Goal: Navigation & Orientation: Find specific page/section

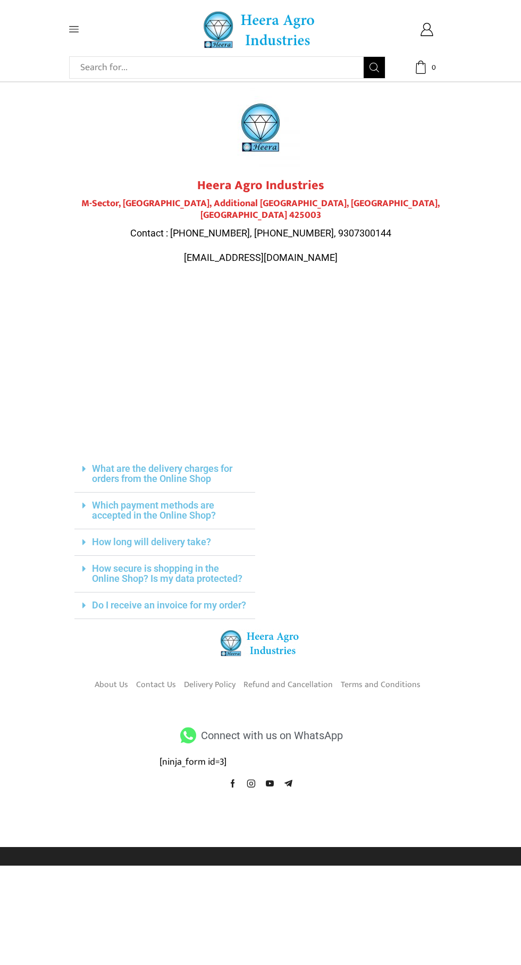
click at [84, 29] on span at bounding box center [94, 29] width 51 height 10
click at [74, 29] on icon at bounding box center [74, 30] width 10 height 6
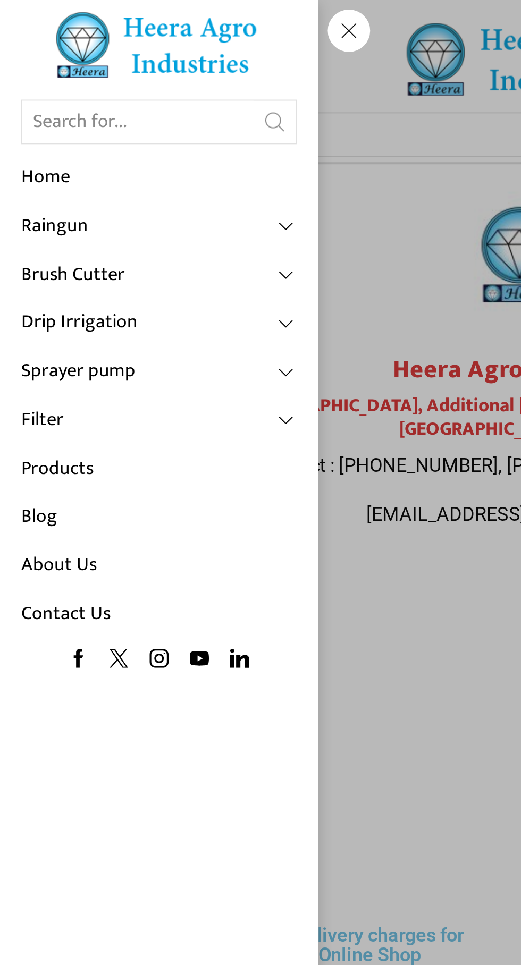
click at [142, 231] on link "Products" at bounding box center [80, 235] width 138 height 24
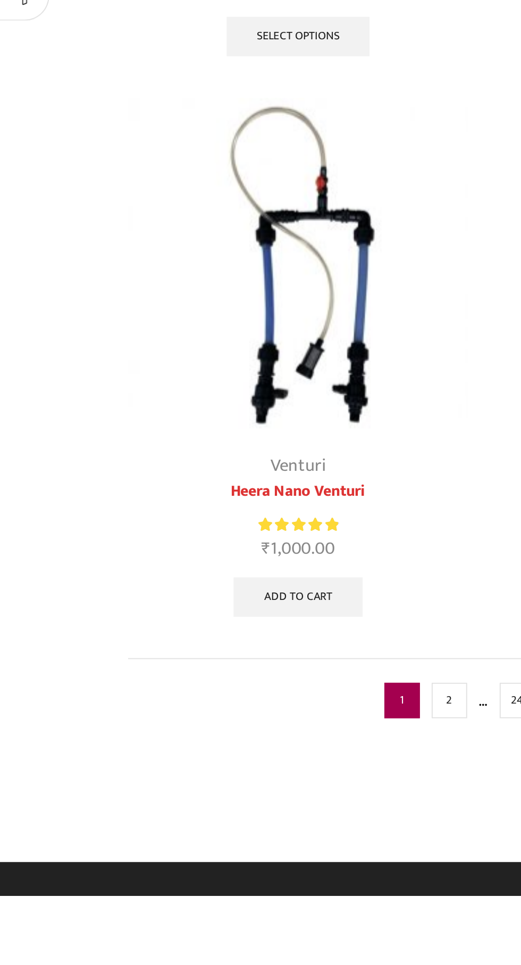
scroll to position [3012, 0]
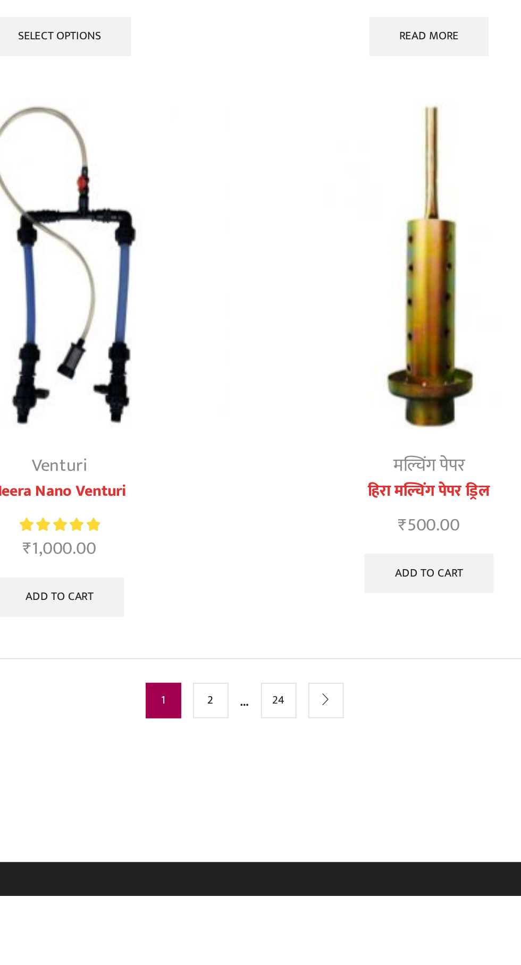
click at [242, 870] on link "2" at bounding box center [242, 860] width 19 height 19
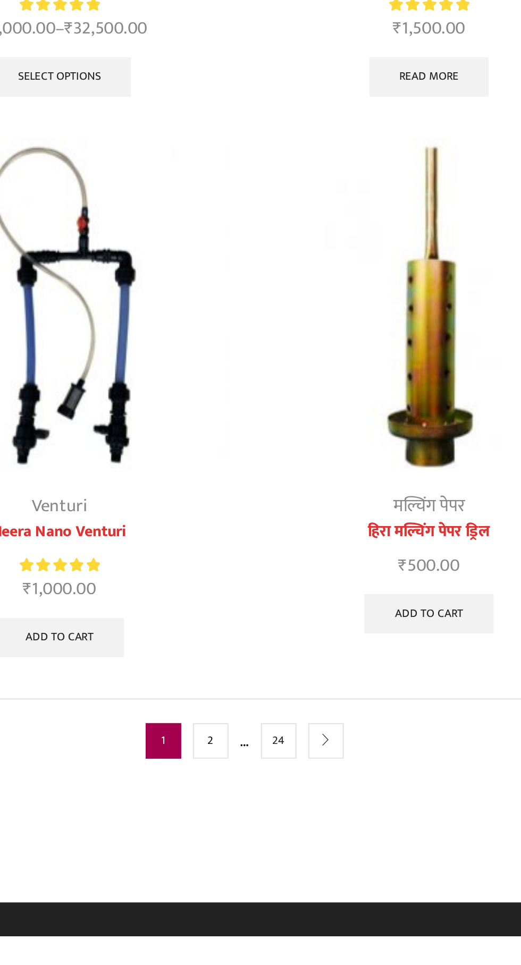
scroll to position [3089, 0]
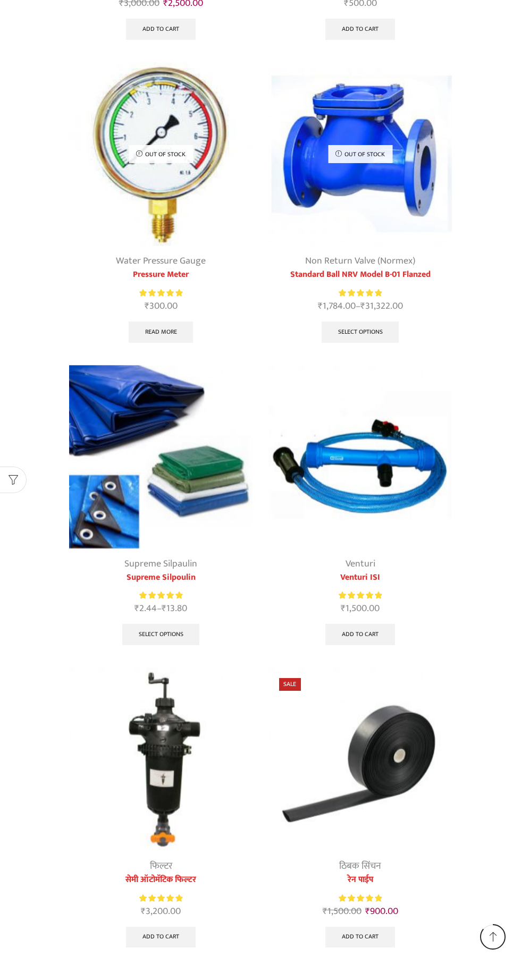
scroll to position [1042, 0]
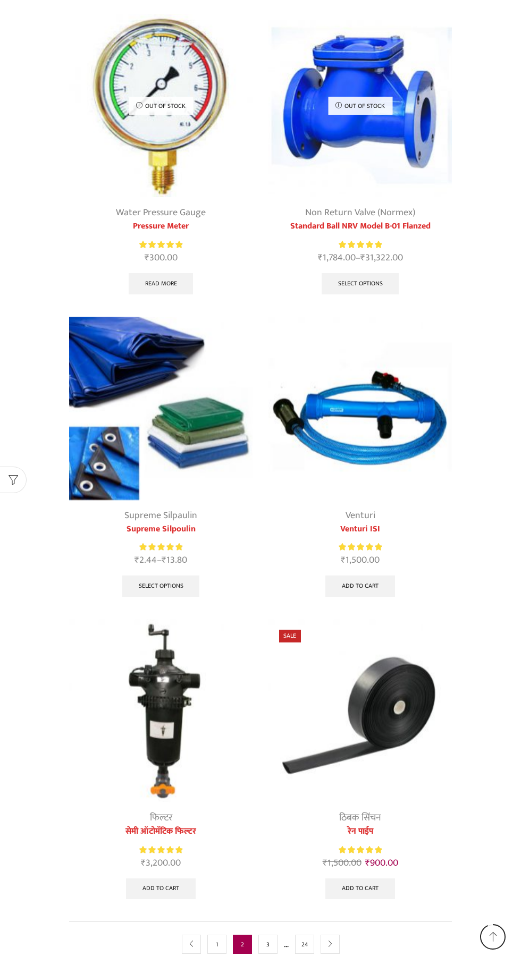
click at [267, 942] on link "3" at bounding box center [267, 944] width 19 height 19
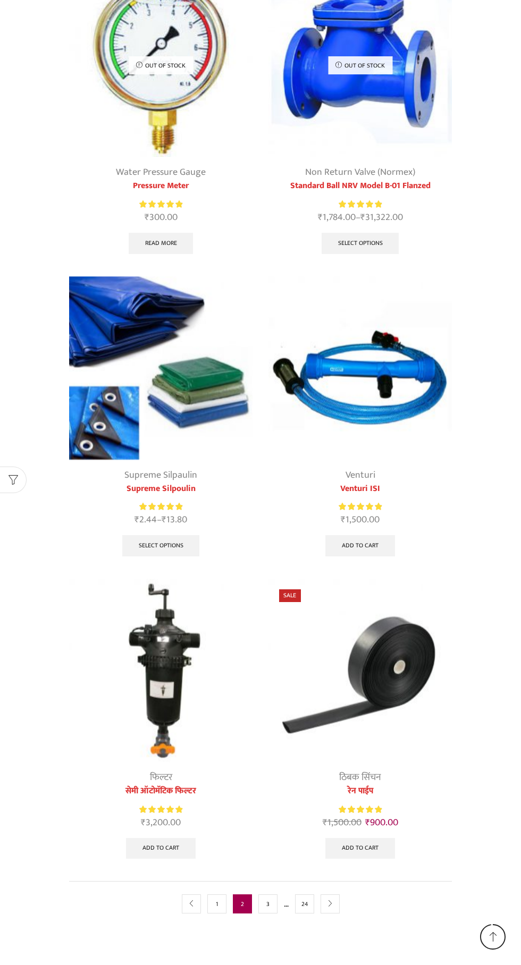
scroll to position [1116, 0]
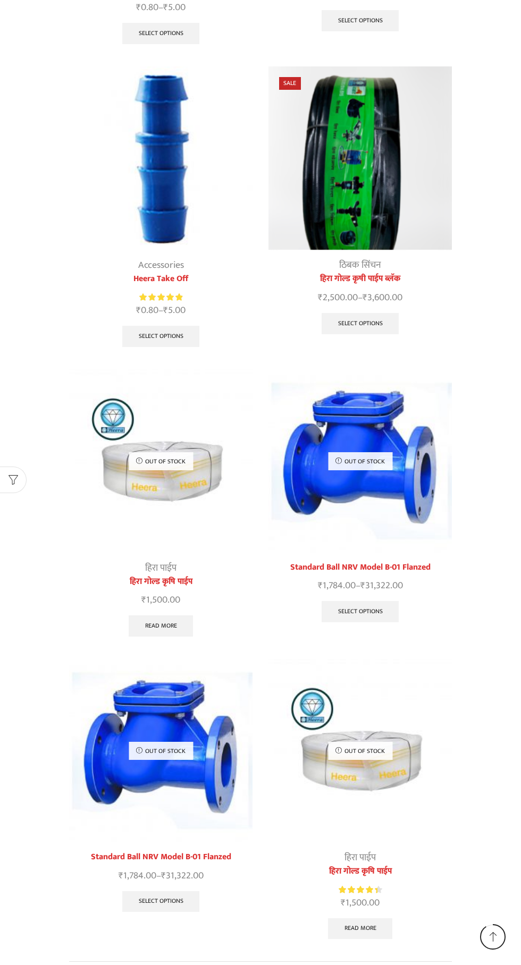
scroll to position [1016, 0]
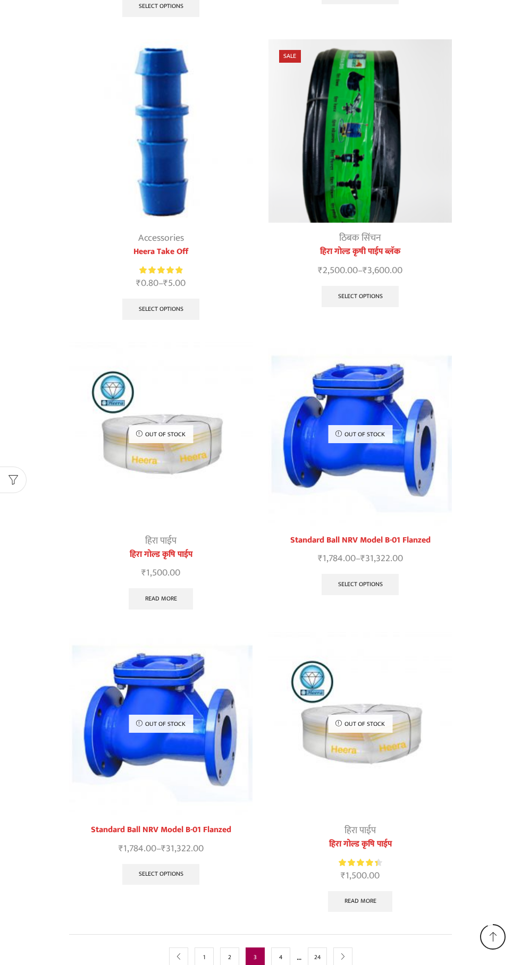
click at [280, 948] on link "4" at bounding box center [280, 957] width 19 height 19
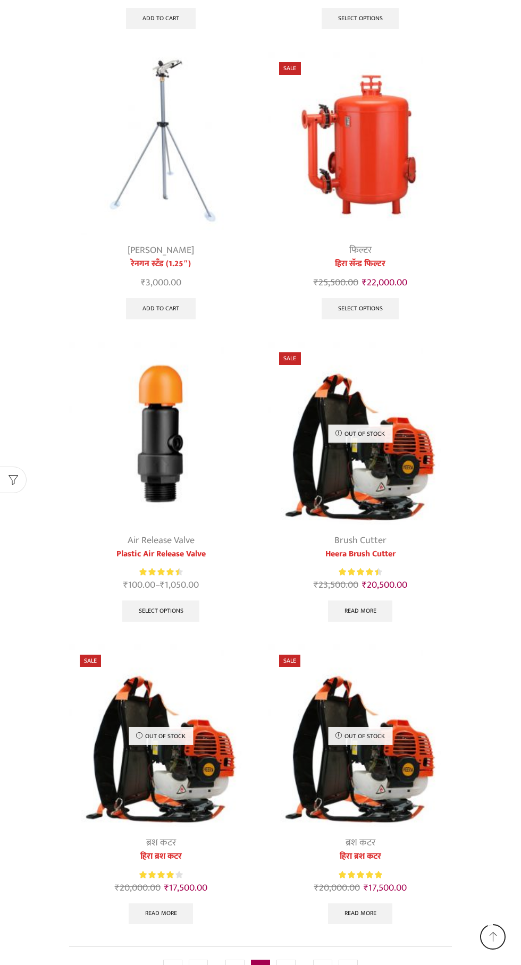
scroll to position [1029, 0]
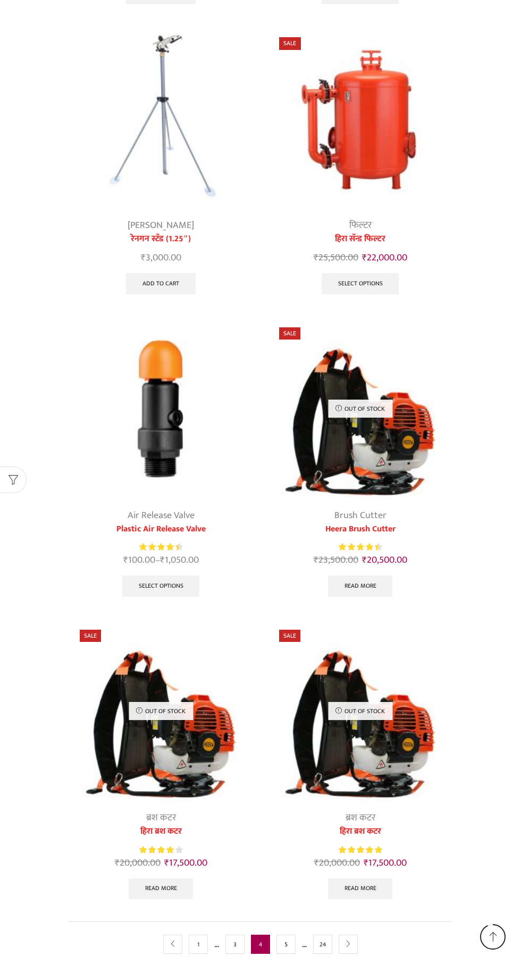
click at [286, 942] on link "5" at bounding box center [285, 944] width 19 height 19
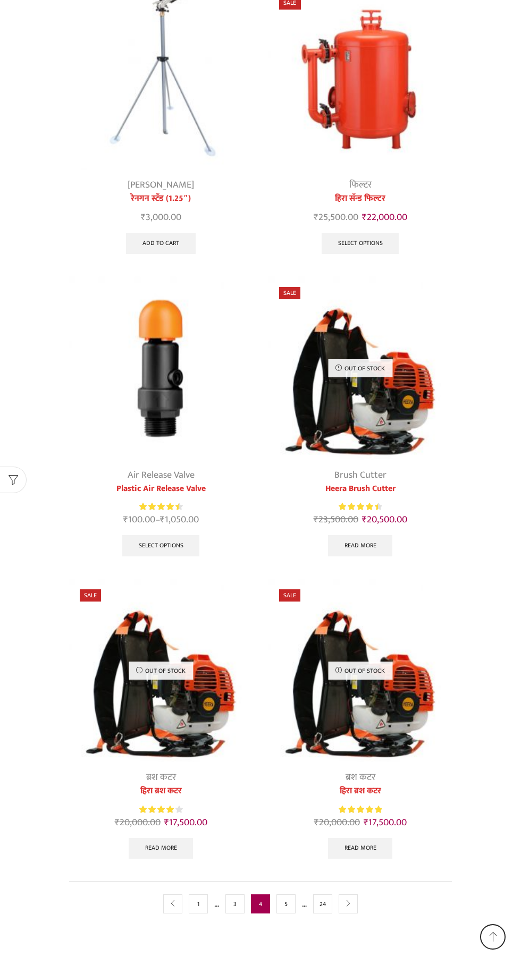
scroll to position [1103, 0]
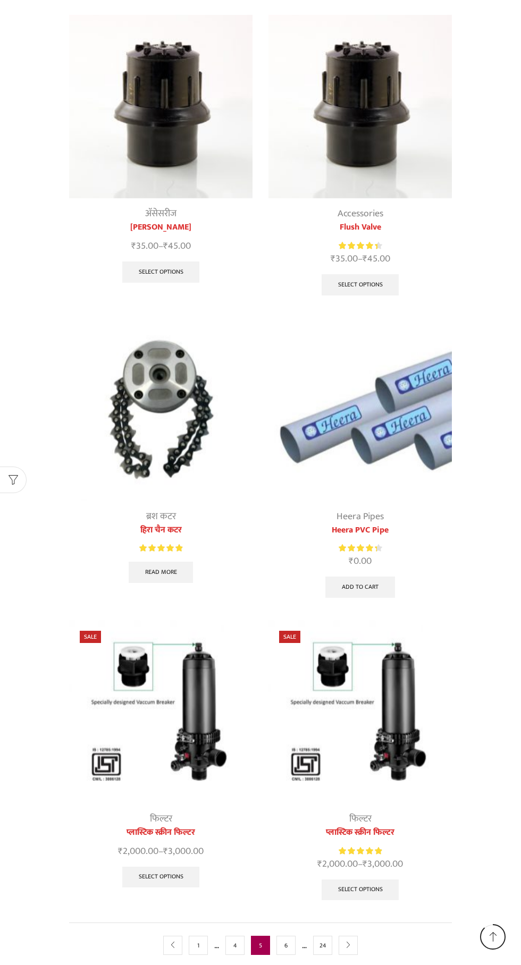
scroll to position [1016, 0]
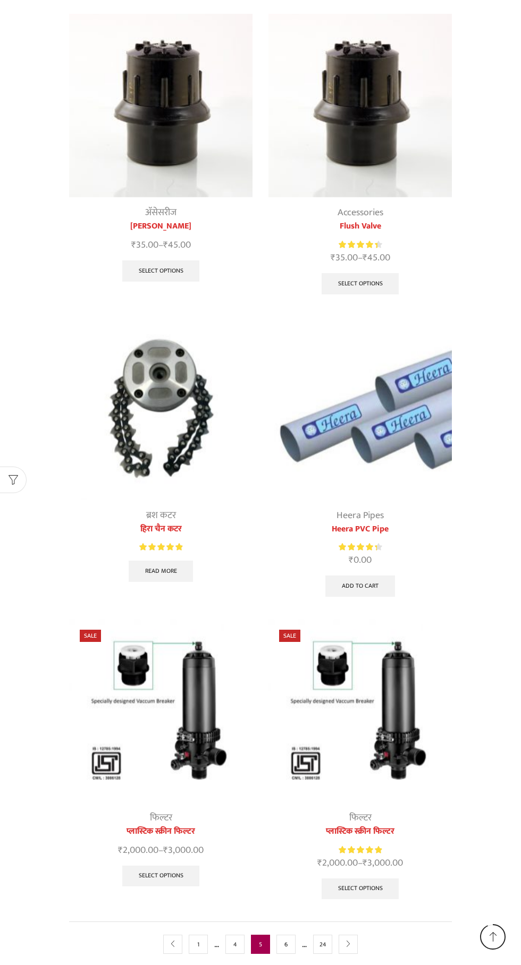
click at [287, 942] on link "6" at bounding box center [285, 944] width 19 height 19
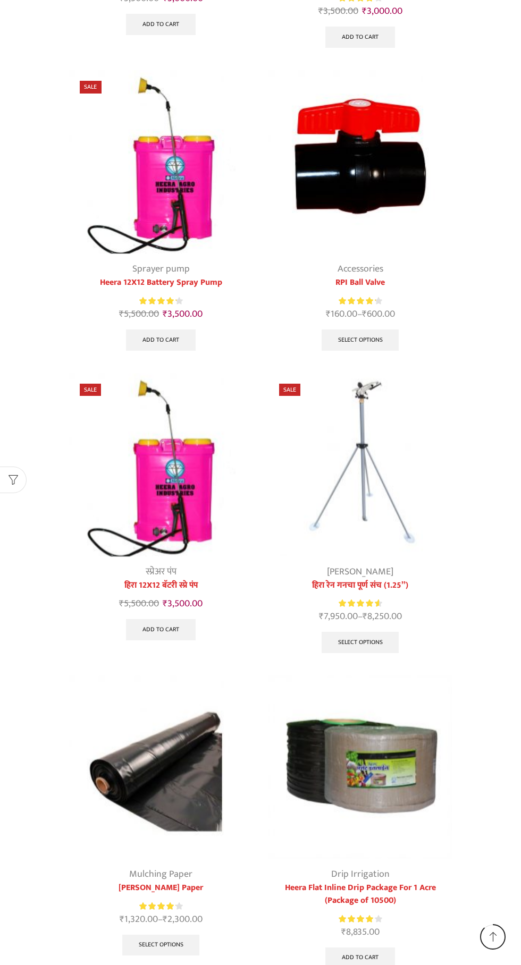
scroll to position [1042, 0]
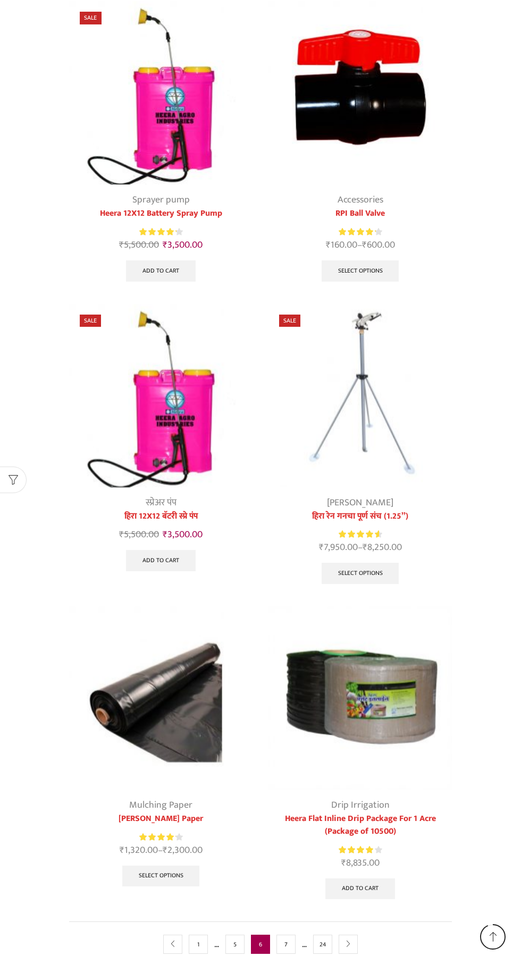
click at [288, 940] on link "7" at bounding box center [285, 944] width 19 height 19
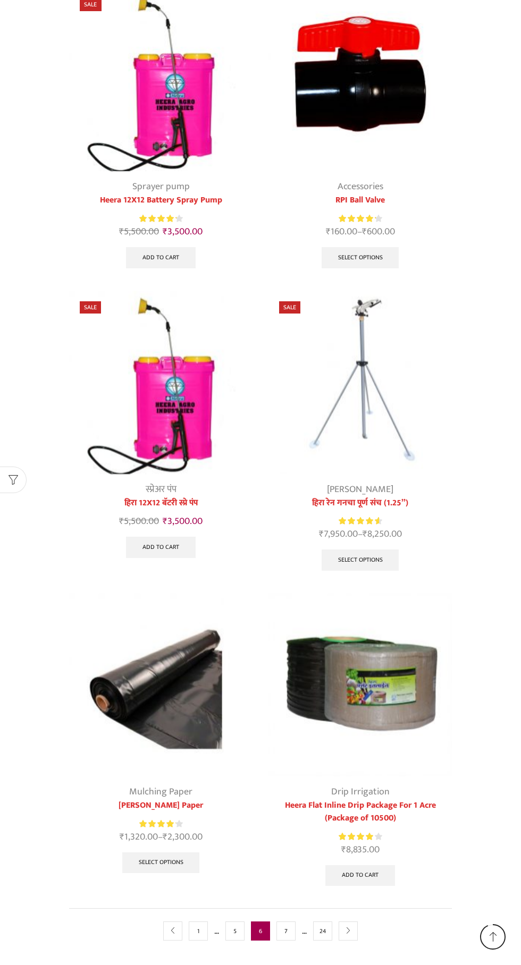
scroll to position [1116, 0]
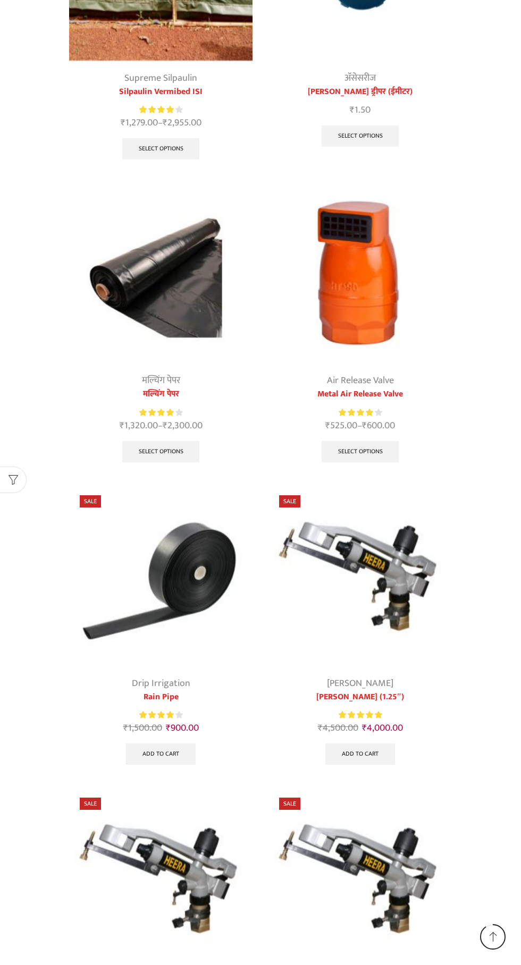
scroll to position [1029, 0]
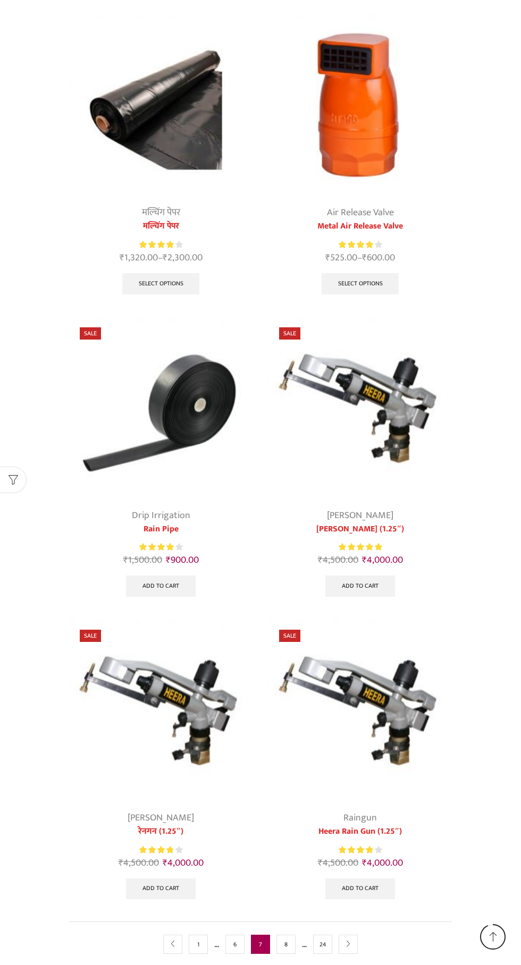
click at [286, 941] on link "8" at bounding box center [285, 944] width 19 height 19
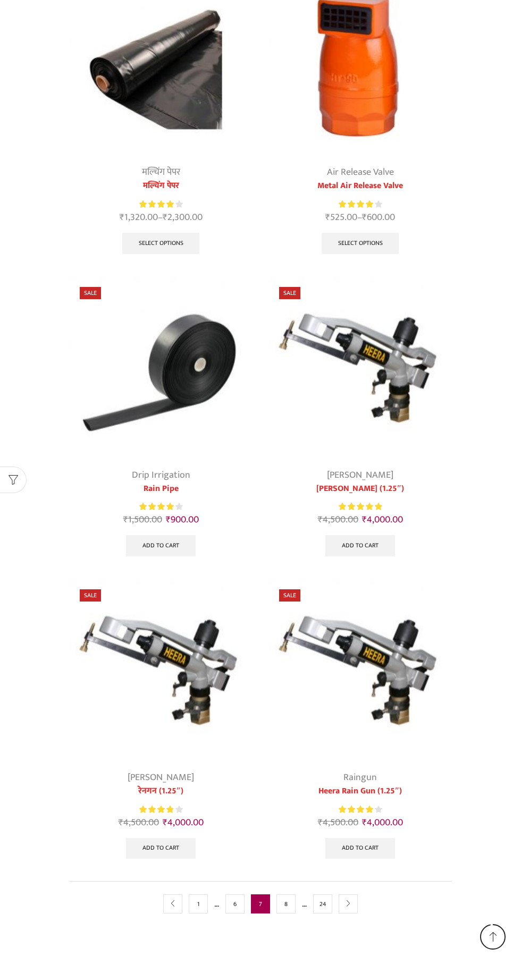
scroll to position [1104, 0]
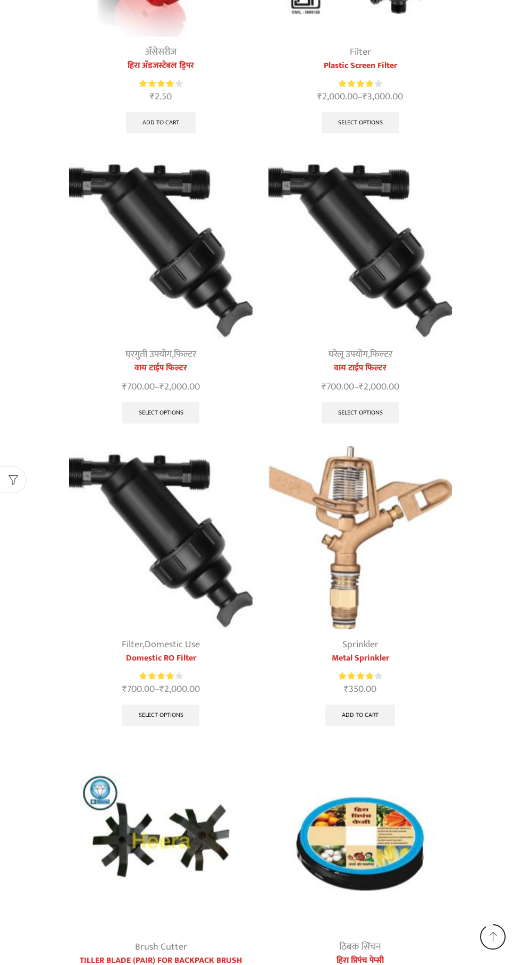
scroll to position [1029, 0]
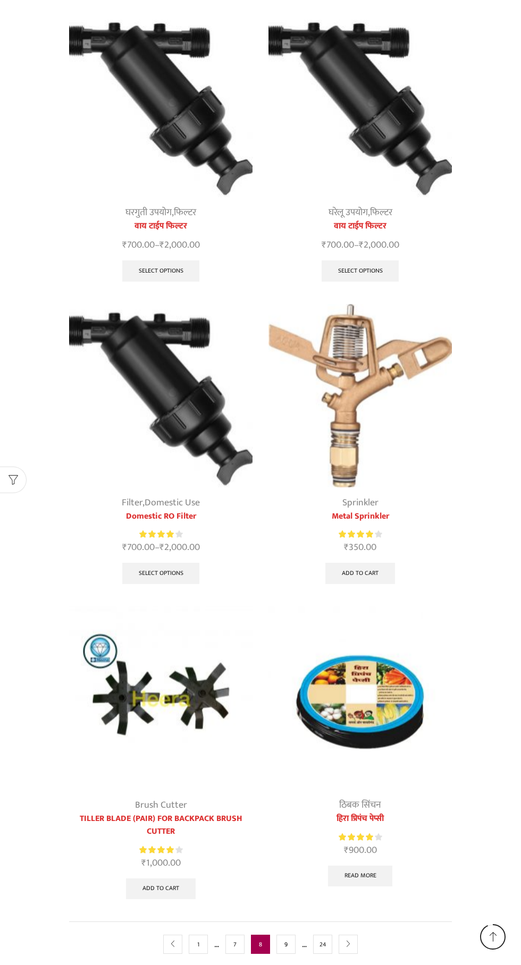
click at [286, 942] on link "9" at bounding box center [285, 944] width 19 height 19
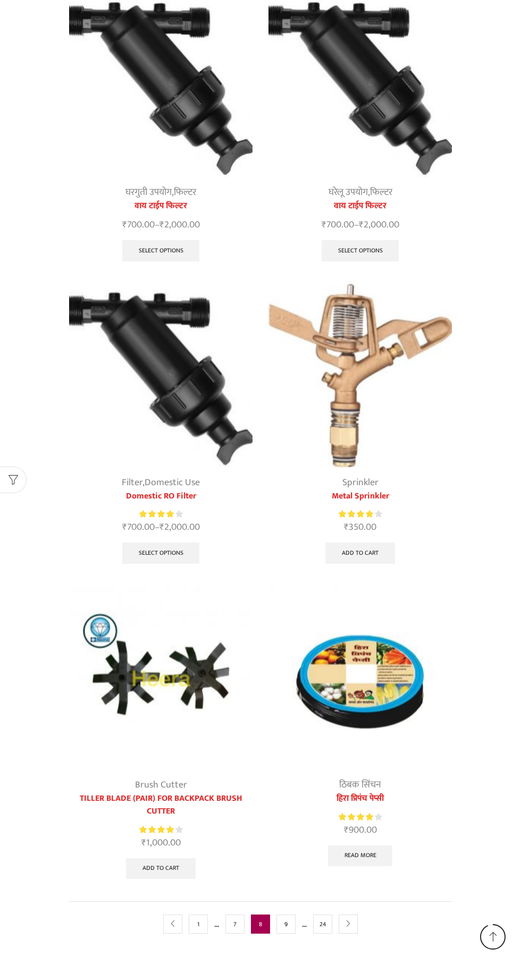
scroll to position [1103, 0]
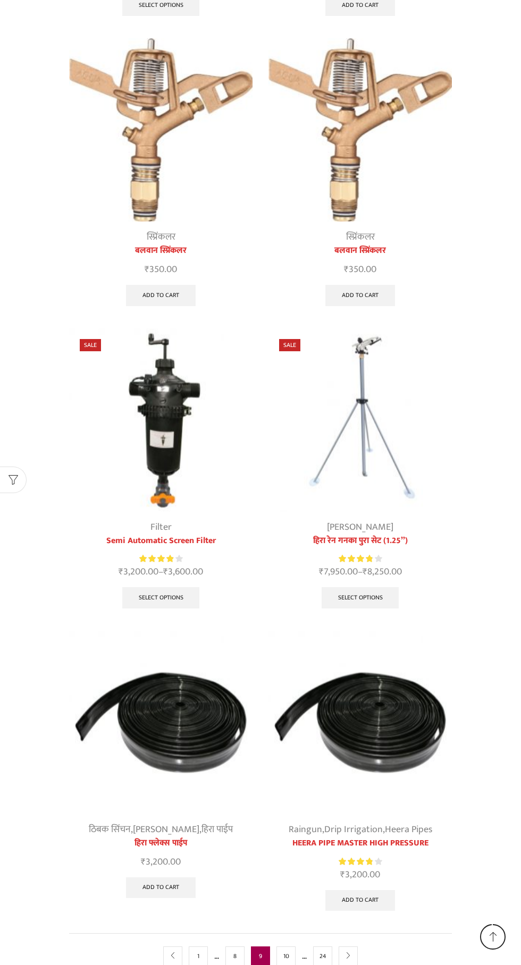
scroll to position [1098, 0]
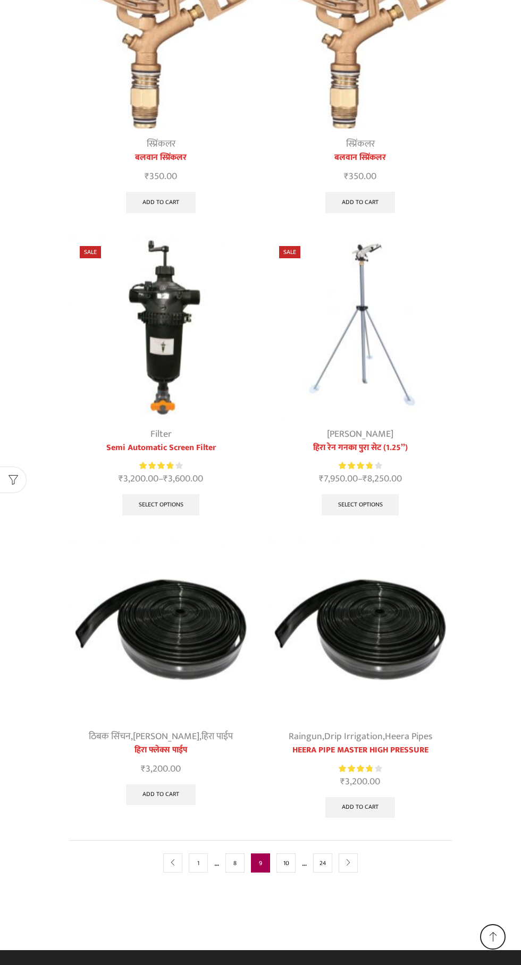
click at [287, 863] on link "10" at bounding box center [285, 863] width 19 height 19
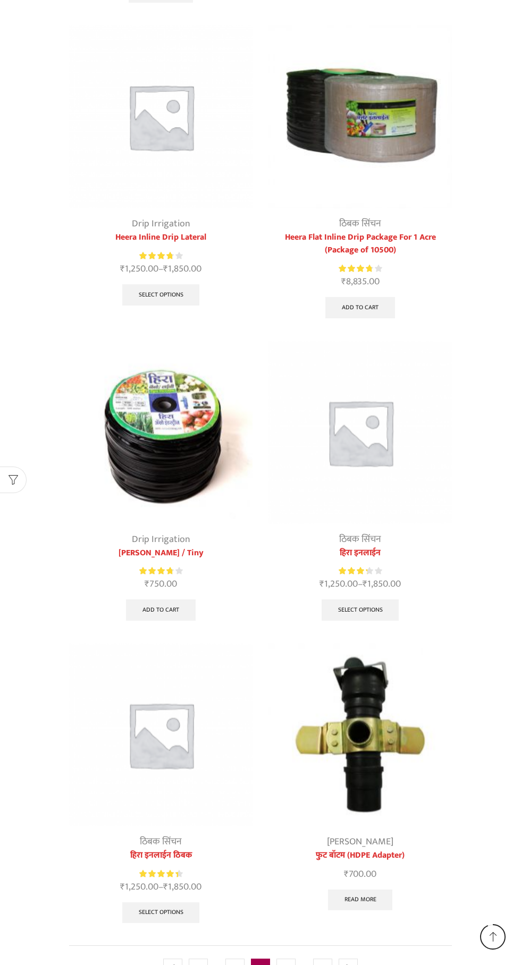
scroll to position [1042, 0]
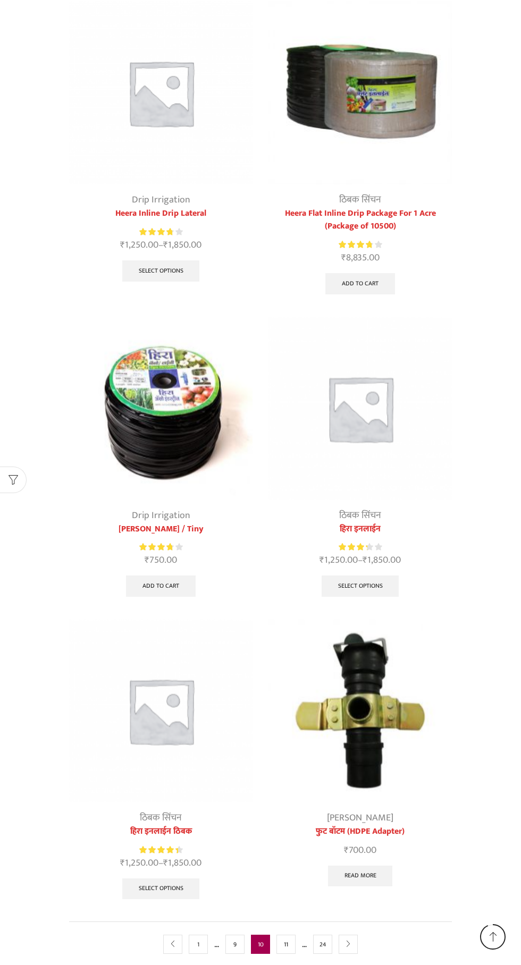
click at [289, 944] on link "11" at bounding box center [285, 944] width 19 height 19
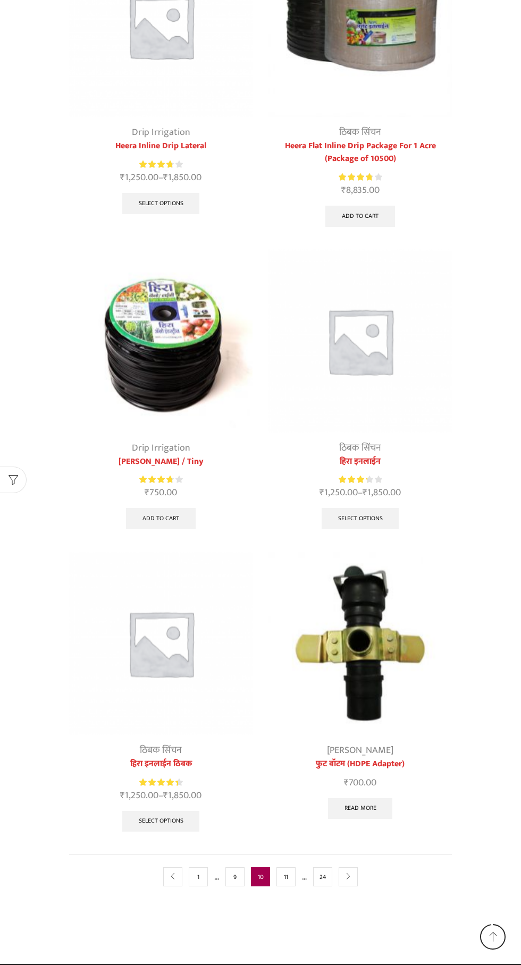
scroll to position [1116, 0]
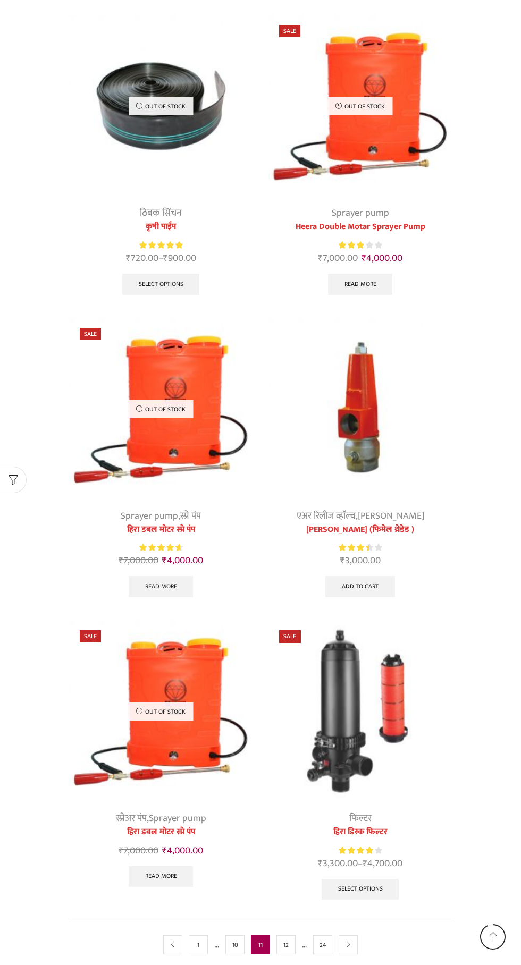
scroll to position [1029, 0]
click at [289, 942] on link "12" at bounding box center [285, 944] width 19 height 19
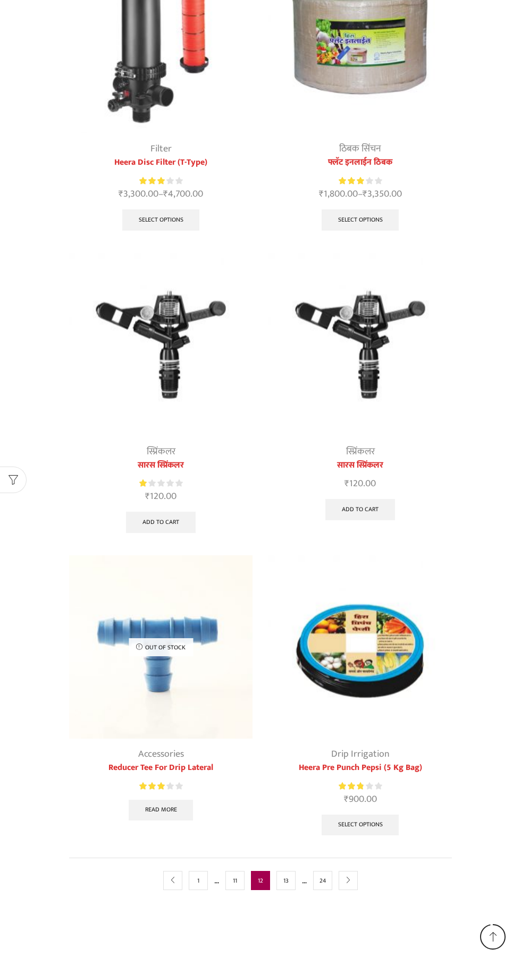
scroll to position [1111, 0]
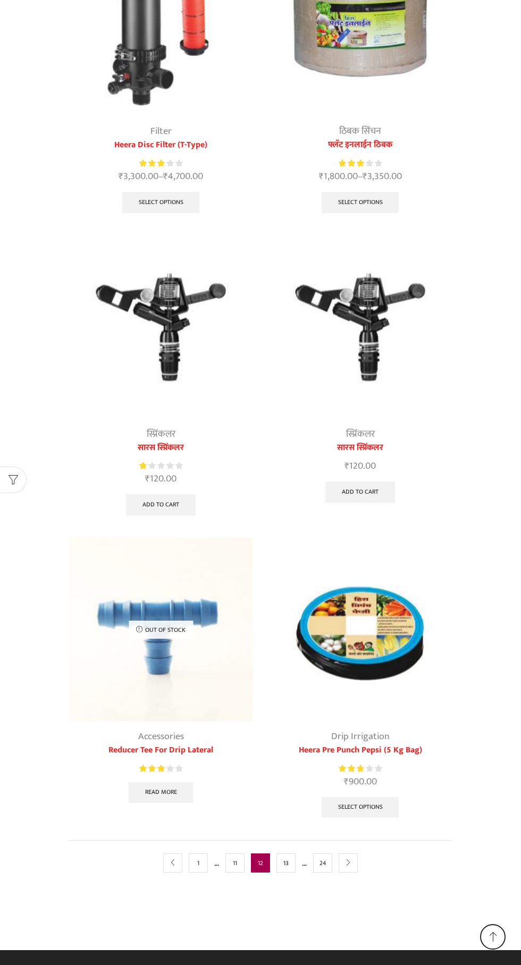
click at [287, 855] on link "13" at bounding box center [285, 863] width 19 height 19
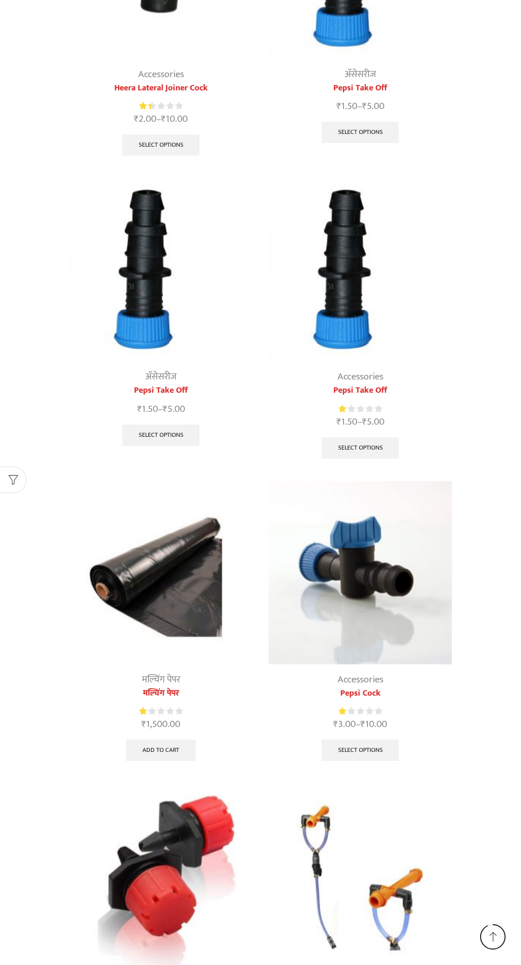
scroll to position [1016, 0]
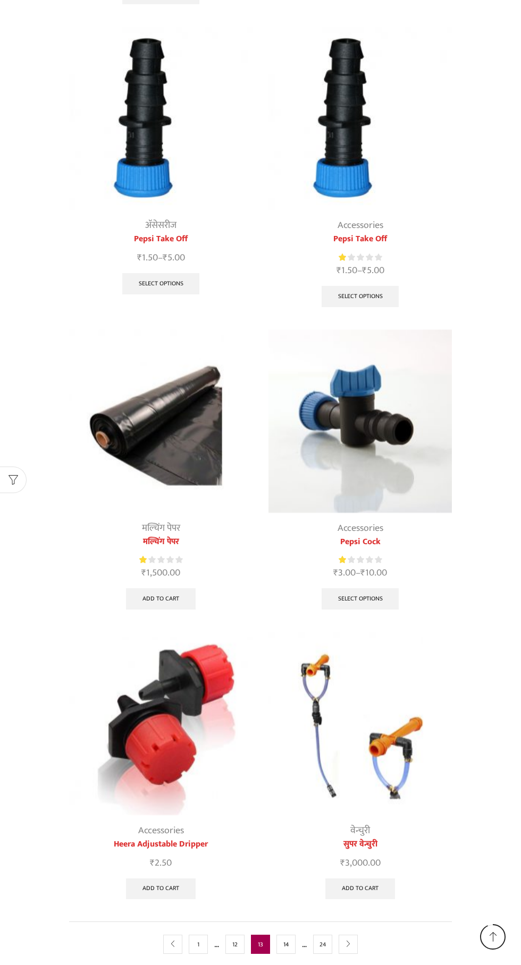
click at [286, 941] on link "14" at bounding box center [285, 944] width 19 height 19
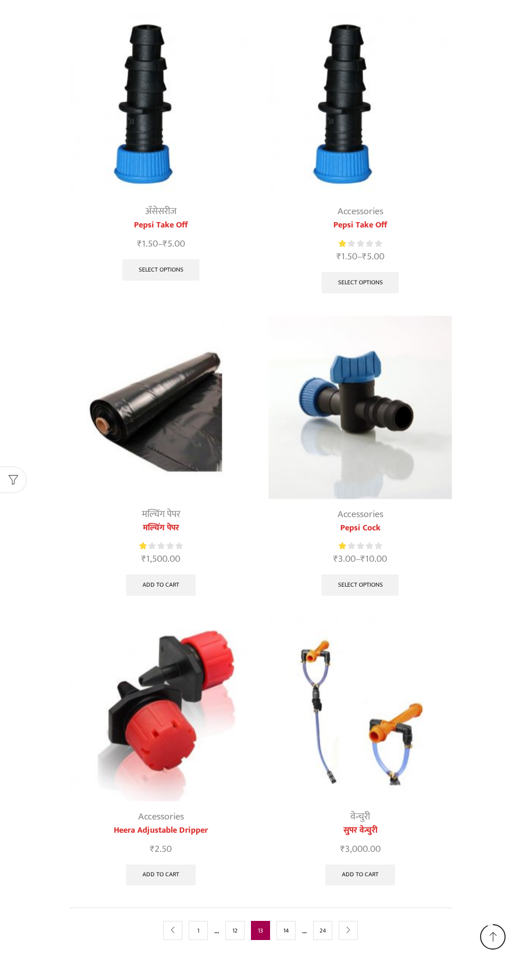
scroll to position [1091, 0]
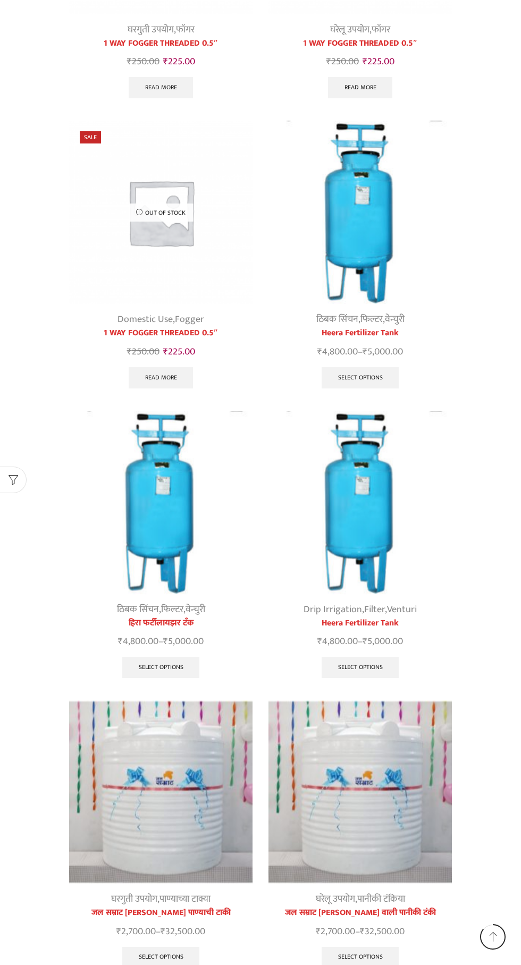
scroll to position [953, 0]
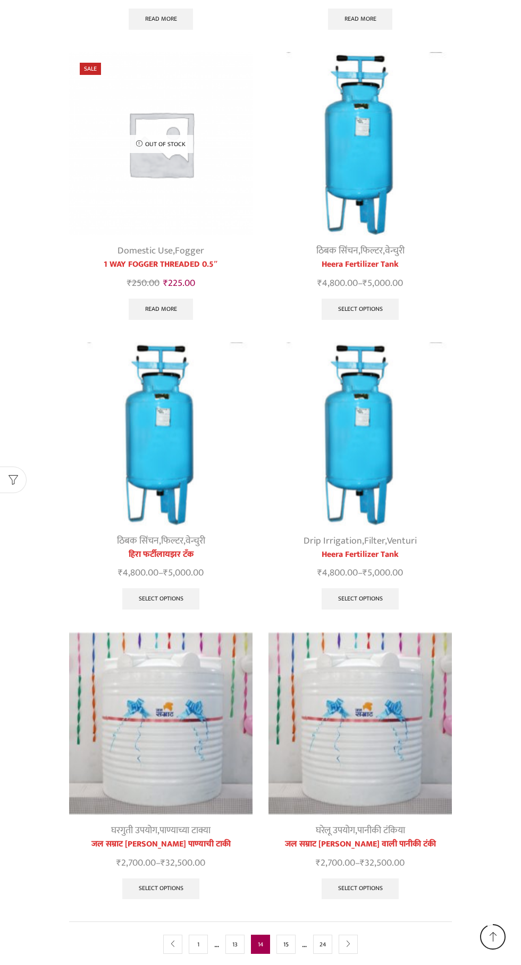
click at [286, 941] on link "15" at bounding box center [285, 944] width 19 height 19
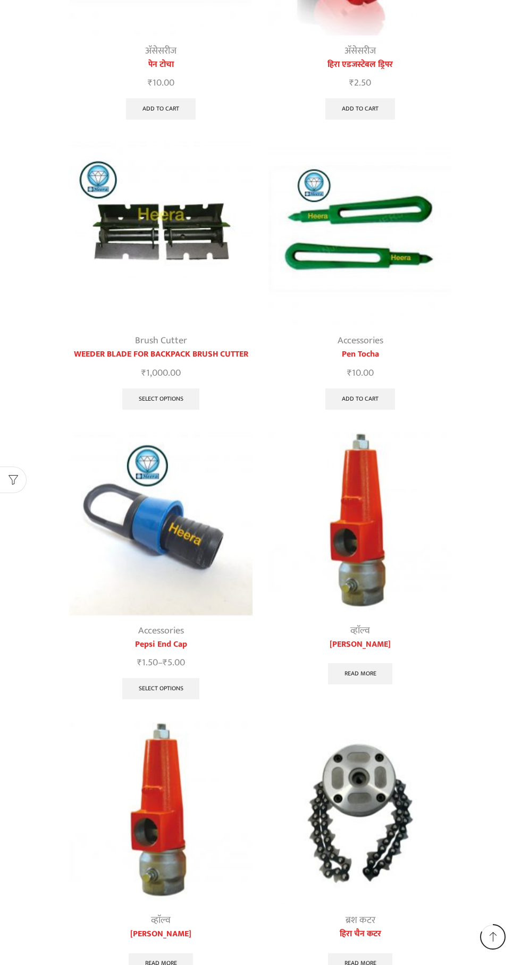
scroll to position [938, 0]
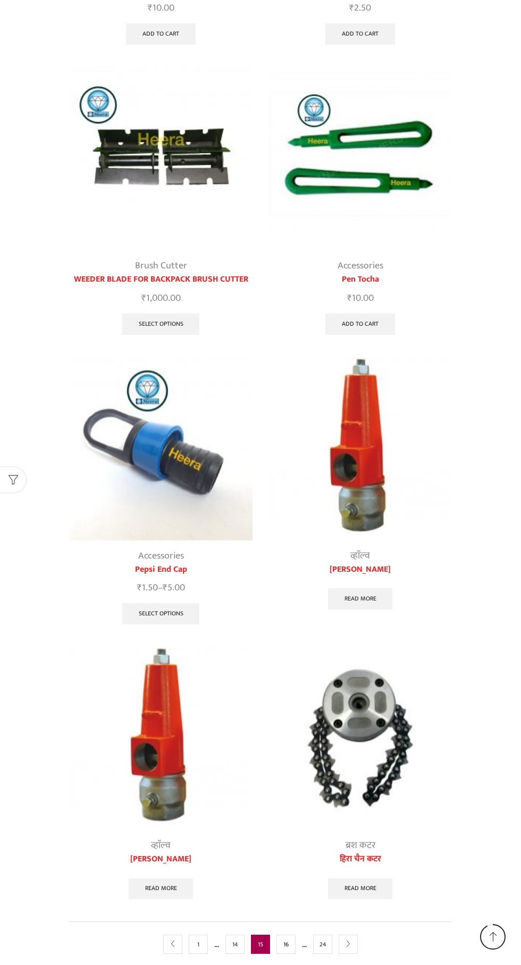
click at [287, 941] on link "16" at bounding box center [285, 944] width 19 height 19
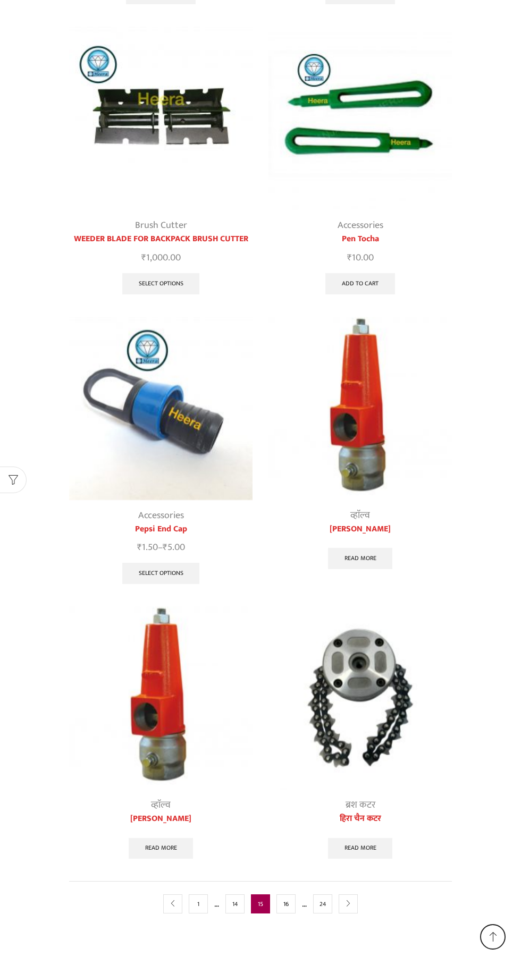
scroll to position [1012, 0]
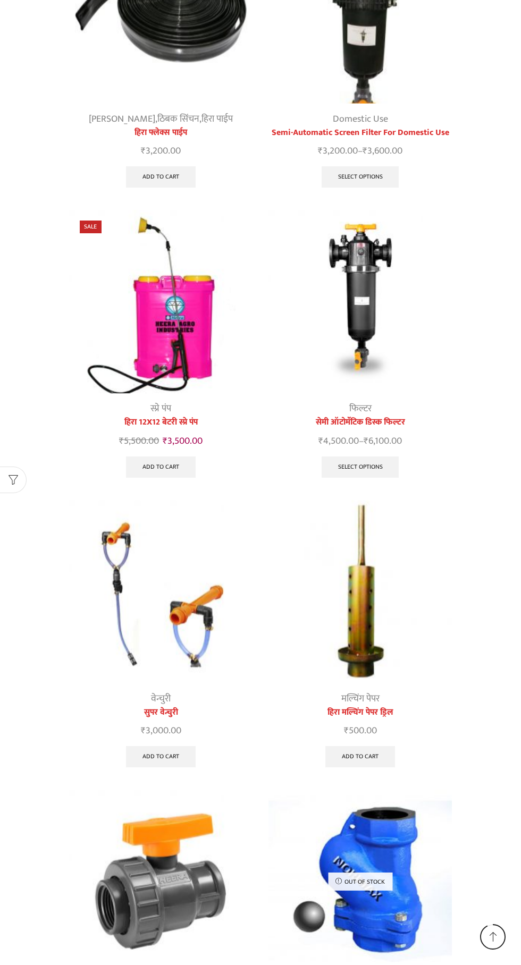
scroll to position [953, 0]
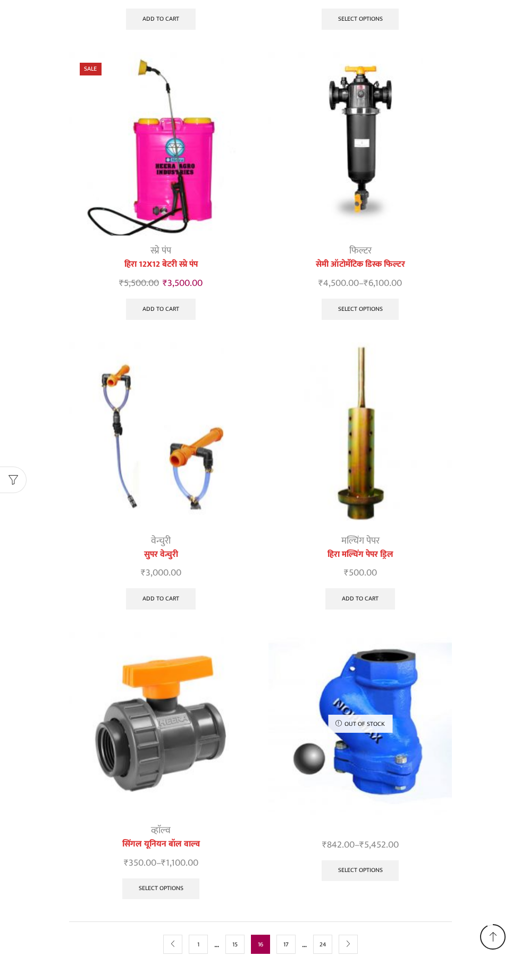
click at [286, 941] on link "17" at bounding box center [285, 944] width 19 height 19
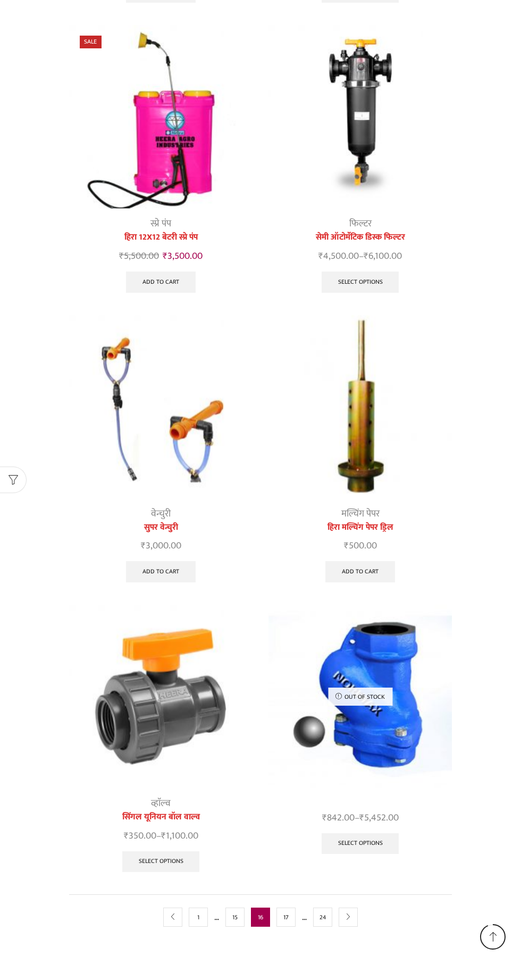
scroll to position [1027, 0]
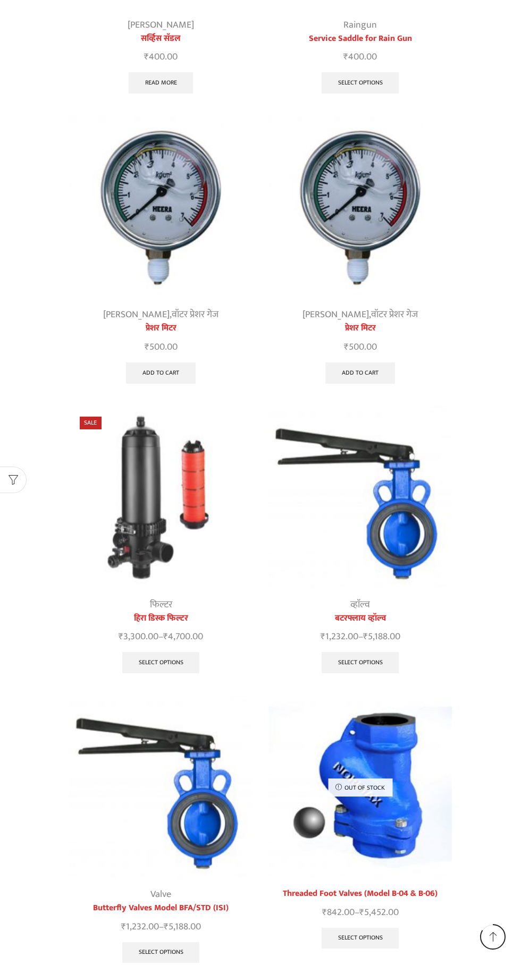
scroll to position [1034, 0]
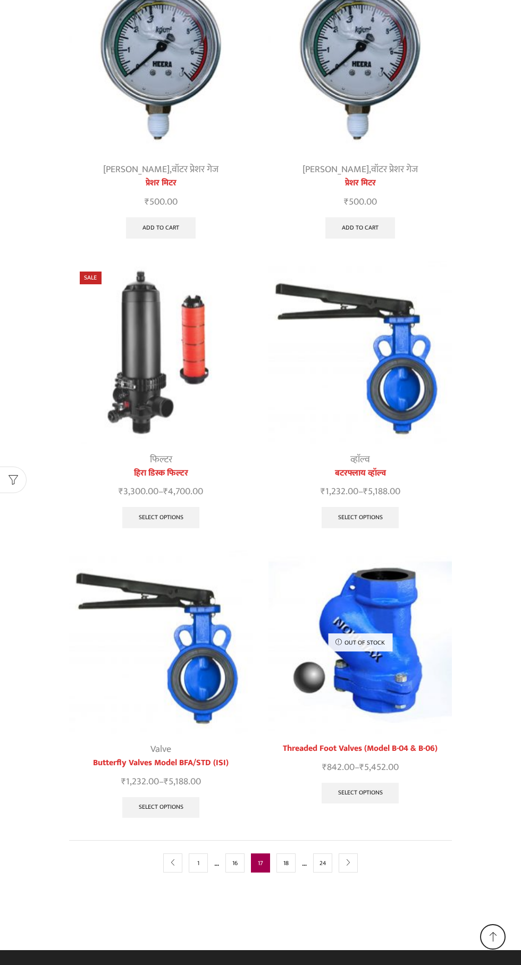
click at [287, 856] on link "18" at bounding box center [285, 863] width 19 height 19
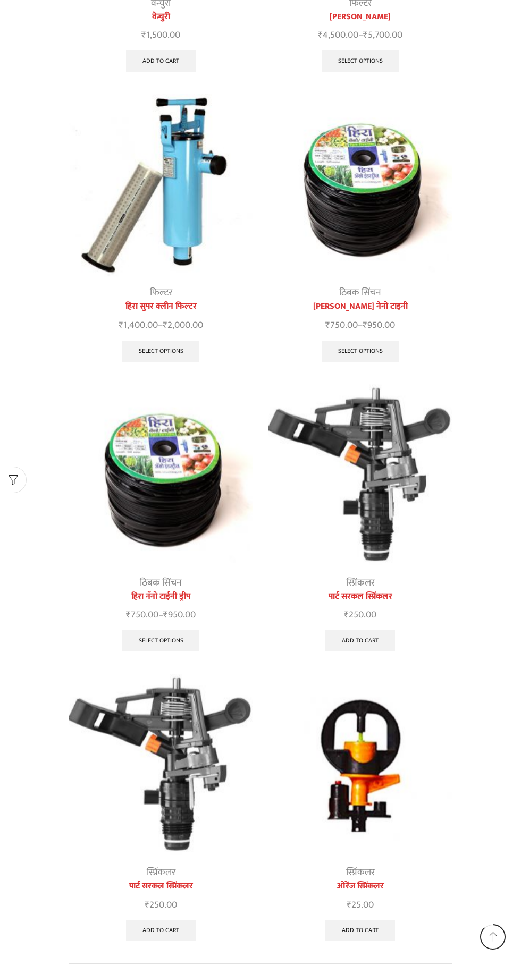
scroll to position [930, 0]
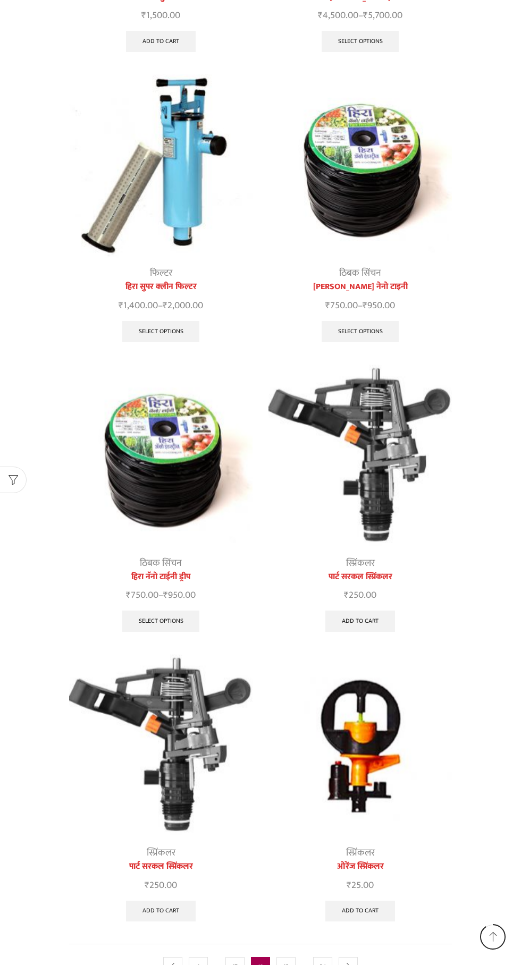
click at [287, 961] on link "19" at bounding box center [285, 966] width 19 height 19
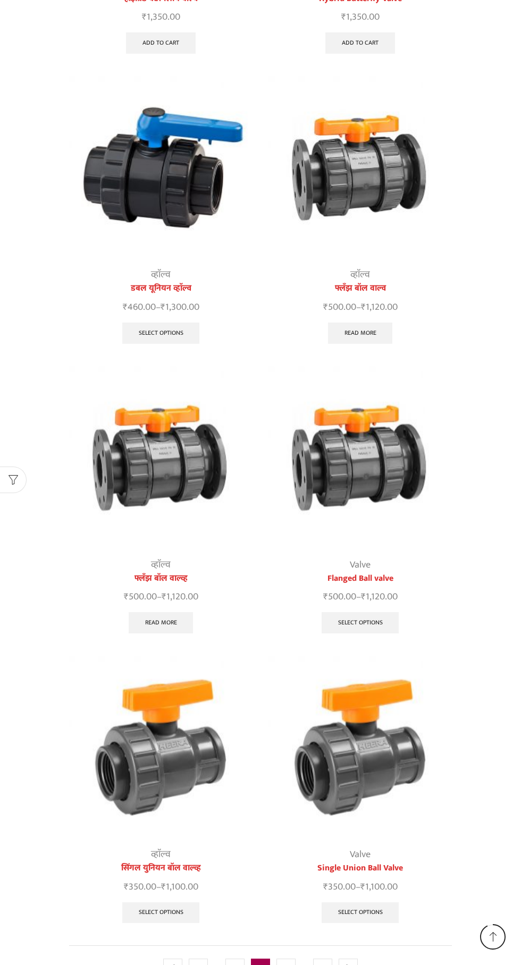
scroll to position [953, 0]
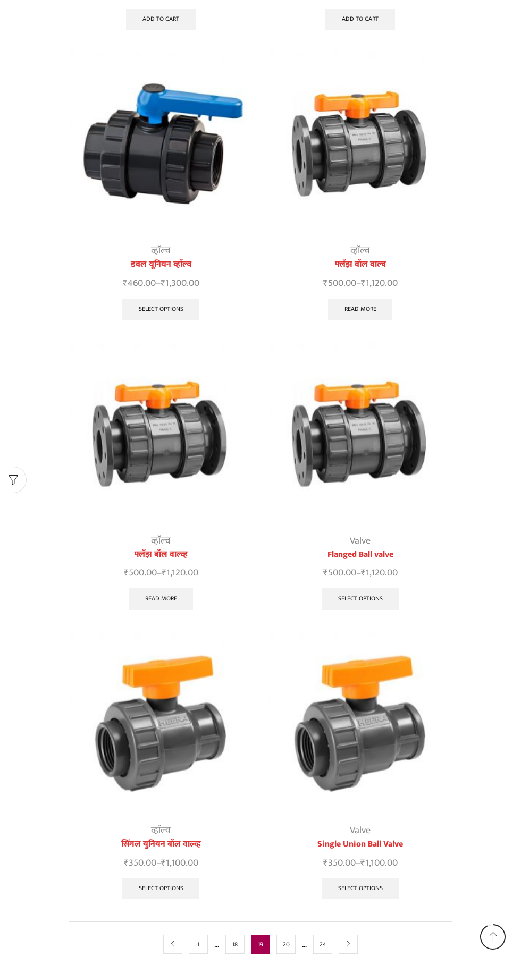
click at [286, 941] on link "20" at bounding box center [285, 944] width 19 height 19
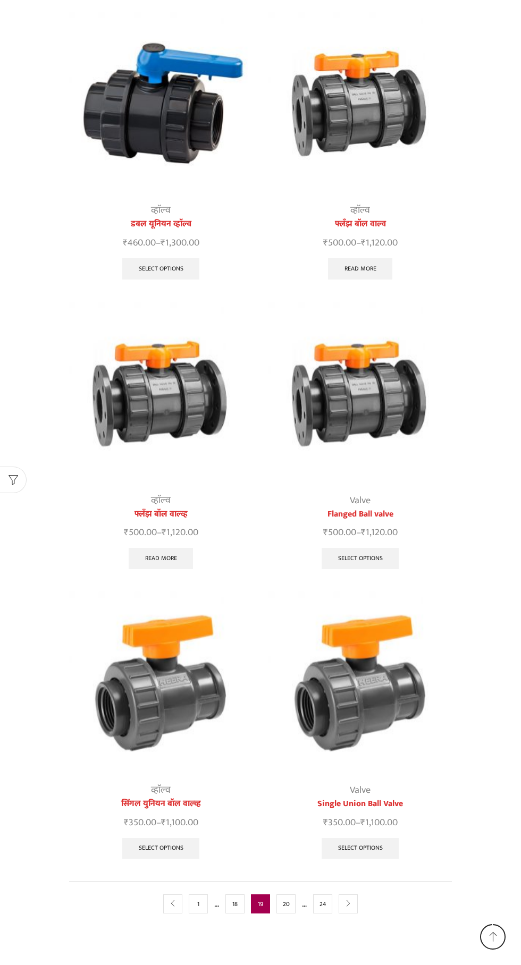
scroll to position [1027, 0]
